Goal: Task Accomplishment & Management: Manage account settings

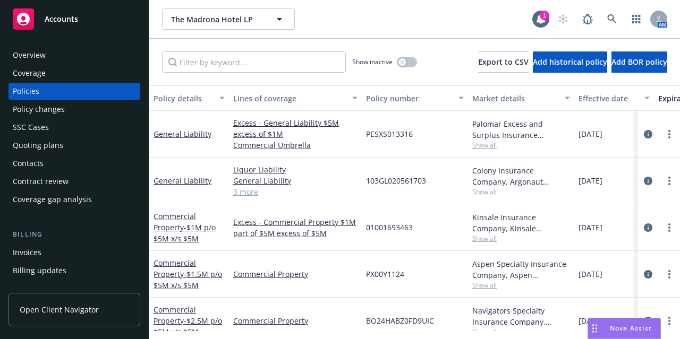
click at [67, 26] on div "Accounts" at bounding box center [74, 18] width 123 height 21
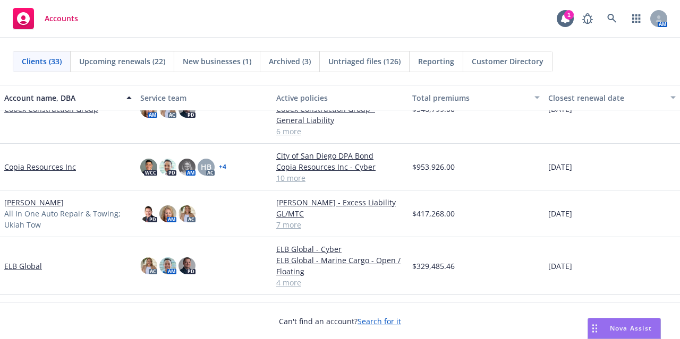
scroll to position [375, 0]
click at [607, 18] on icon at bounding box center [612, 19] width 10 height 10
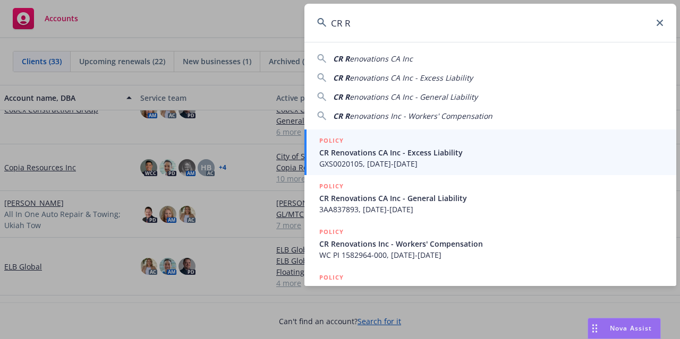
click at [448, 57] on div "CR R enovations CA Inc" at bounding box center [490, 58] width 346 height 11
type input "CR Renovations CA Inc"
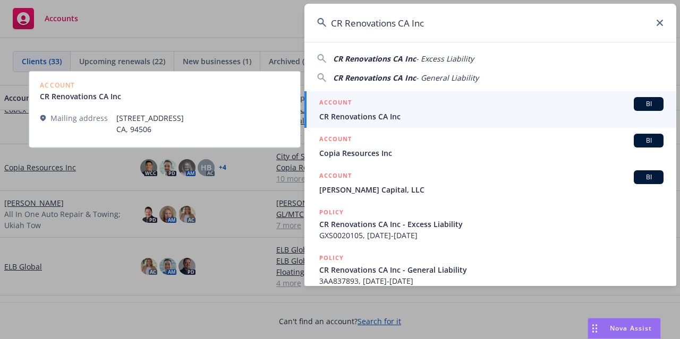
click at [369, 120] on span "CR Renovations CA Inc" at bounding box center [491, 116] width 344 height 11
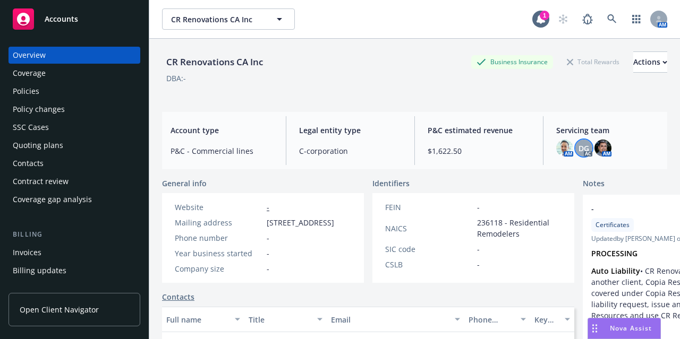
click at [578, 145] on span "DG" at bounding box center [583, 148] width 11 height 11
click at [501, 96] on div "CR Renovations CA Inc Business Insurance Total Rewards Actions DBA: -" at bounding box center [414, 71] width 505 height 65
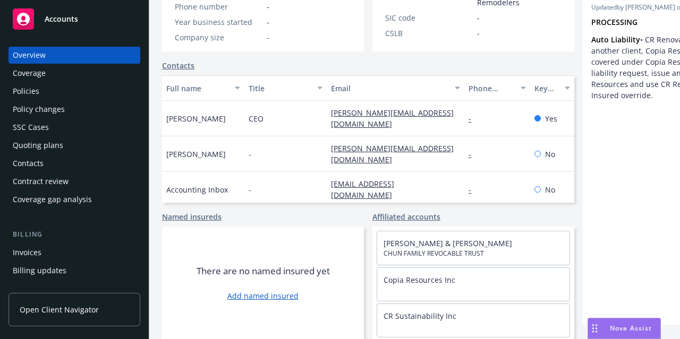
scroll to position [8, 0]
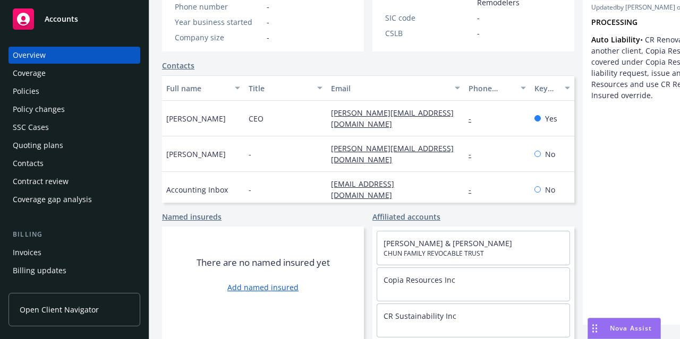
click at [106, 87] on div "Policies" at bounding box center [74, 91] width 123 height 17
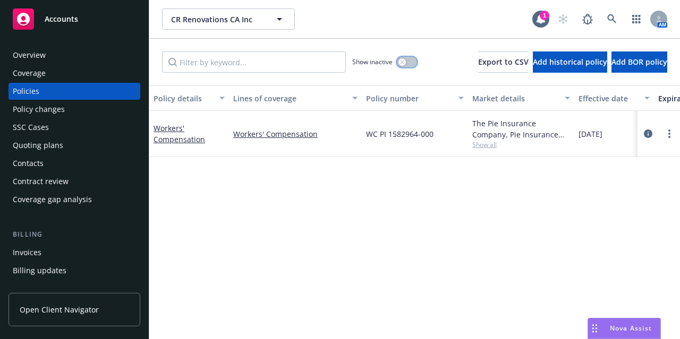
click at [397, 63] on button "button" at bounding box center [407, 62] width 20 height 11
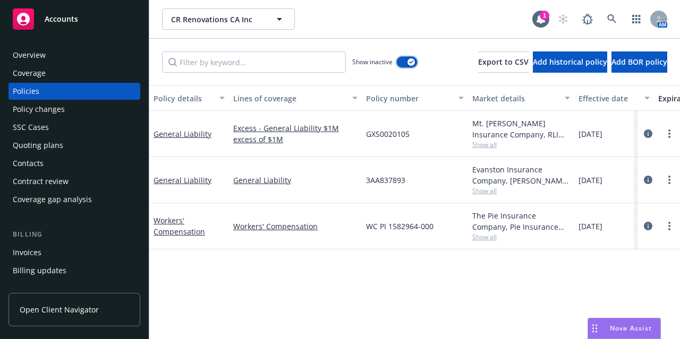
click at [397, 57] on button "button" at bounding box center [407, 62] width 20 height 11
